Goal: Information Seeking & Learning: Learn about a topic

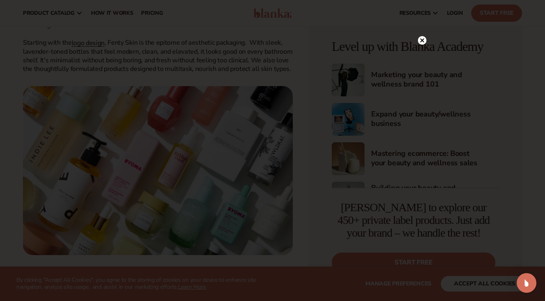
scroll to position [425, 0]
click at [422, 57] on icon at bounding box center [422, 57] width 4 height 4
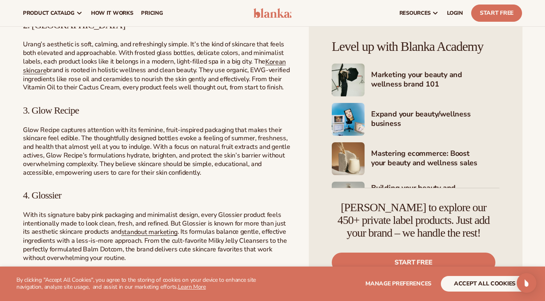
scroll to position [671, 0]
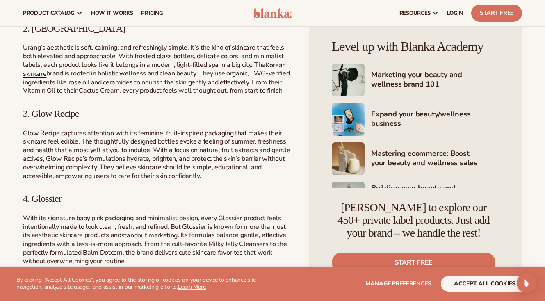
click at [36, 78] on link "Korean skincare" at bounding box center [154, 69] width 263 height 18
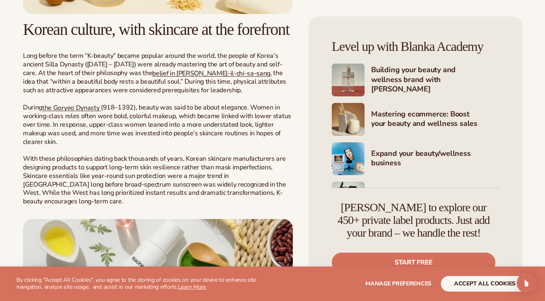
scroll to position [533, 0]
